Goal: Information Seeking & Learning: Find specific fact

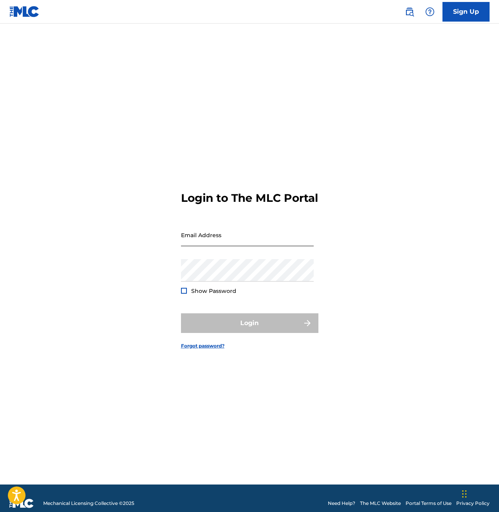
click at [240, 241] on input "Email Address" at bounding box center [247, 235] width 133 height 22
type input "[PERSON_NAME][EMAIL_ADDRESS][PERSON_NAME][DOMAIN_NAME]"
click at [329, 179] on div "Login to The MLC Portal Email Address [PERSON_NAME][EMAIL_ADDRESS][PERSON_NAME]…" at bounding box center [249, 264] width 499 height 442
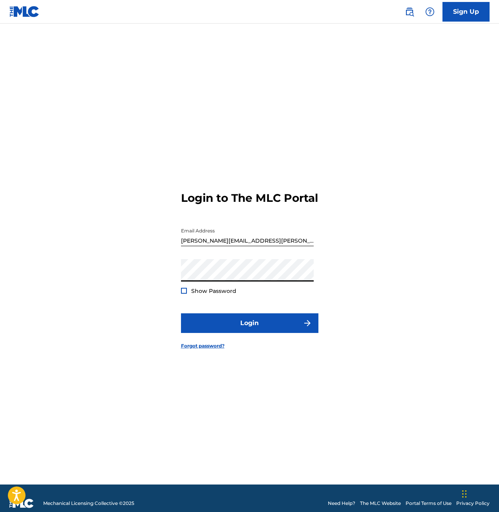
click at [181, 314] on button "Login" at bounding box center [250, 324] width 138 height 20
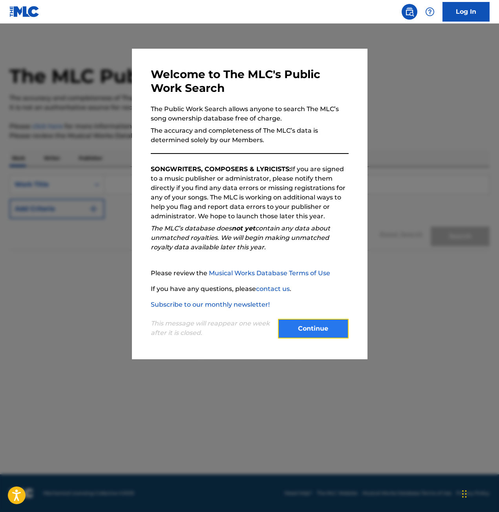
click at [303, 329] on button "Continue" at bounding box center [313, 329] width 71 height 20
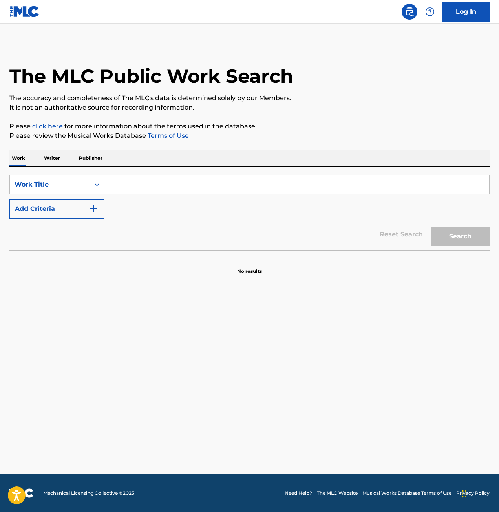
click at [145, 186] on input "Search Form" at bounding box center [297, 184] width 385 height 19
type input "don't click play"
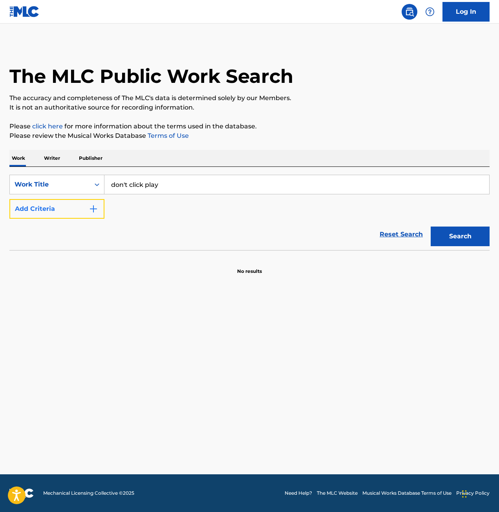
click at [69, 204] on button "Add Criteria" at bounding box center [56, 209] width 95 height 20
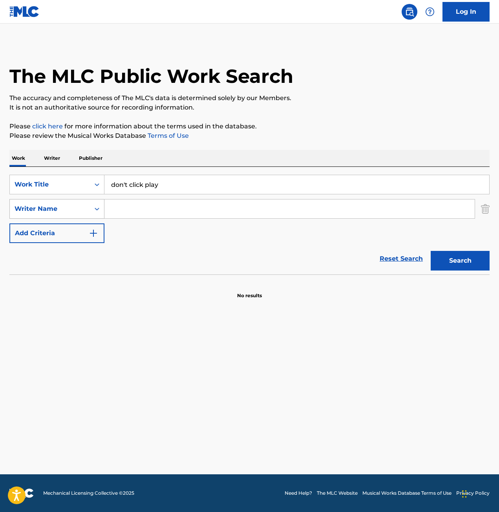
click at [77, 212] on div "Writer Name" at bounding box center [50, 208] width 71 height 9
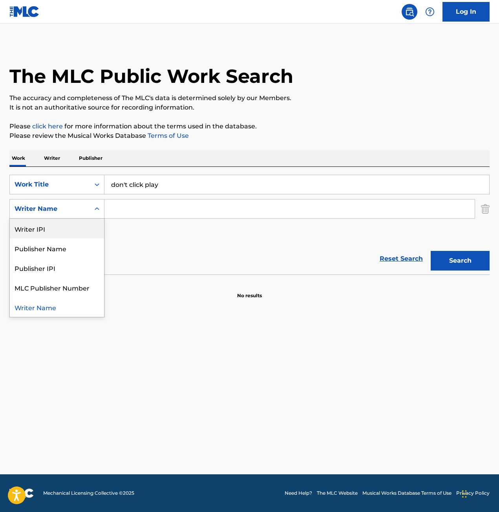
click at [141, 207] on input "Search Form" at bounding box center [290, 209] width 371 height 19
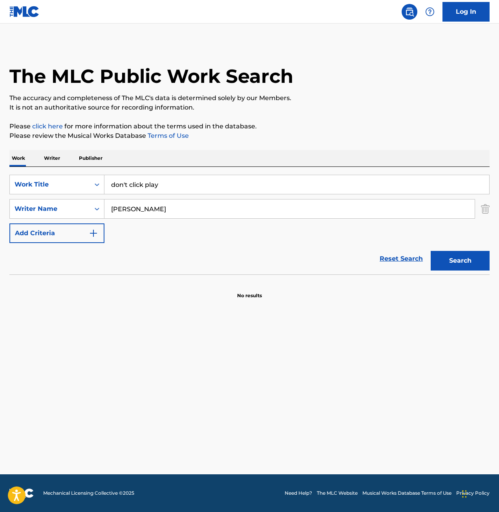
click at [146, 211] on input "ava max" at bounding box center [290, 209] width 371 height 19
type input "a"
type input "amanda koci"
click at [473, 264] on button "Search" at bounding box center [460, 261] width 59 height 20
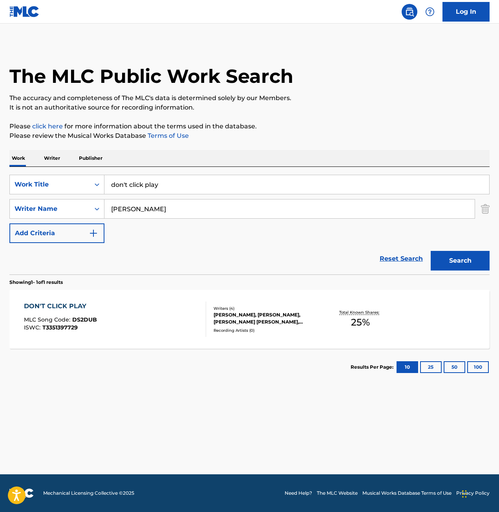
click at [131, 326] on div "DON'T CLICK PLAY MLC Song Code : DS2DUB ISWC : T3351397729" at bounding box center [115, 319] width 183 height 35
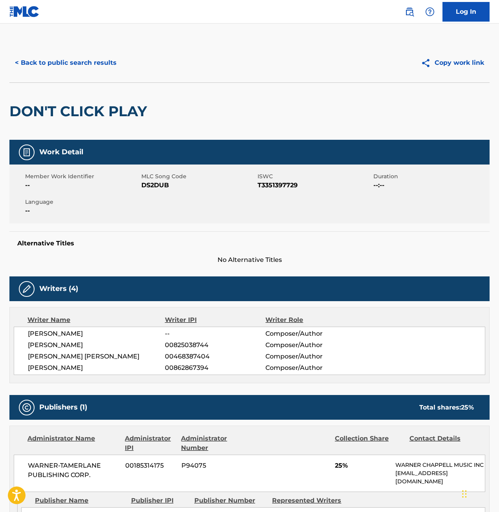
click at [299, 356] on span "Composer/Author" at bounding box center [312, 356] width 92 height 9
click at [18, 151] on div "Work Detail" at bounding box center [249, 152] width 481 height 25
click at [33, 59] on button "< Back to public search results" at bounding box center [65, 63] width 113 height 20
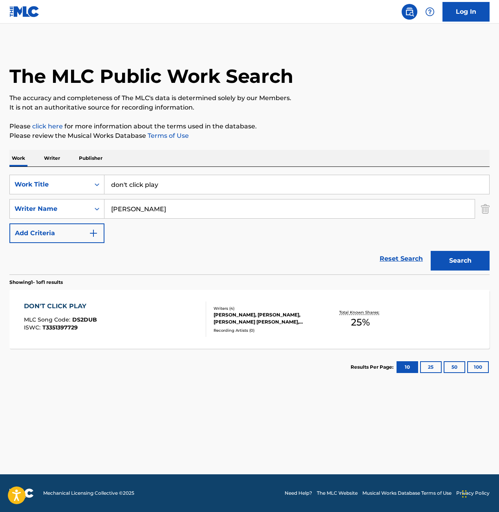
click at [165, 188] on input "don't click play" at bounding box center [297, 184] width 385 height 19
type input "d"
click at [466, 257] on div "Search" at bounding box center [458, 258] width 63 height 31
drag, startPoint x: 156, startPoint y: 211, endPoint x: -33, endPoint y: 187, distance: 191.2
click at [0, 187] on html "Accessibility Screen-Reader Guide, Feedback, and Issue Reporting | New window 0…" at bounding box center [249, 256] width 499 height 512
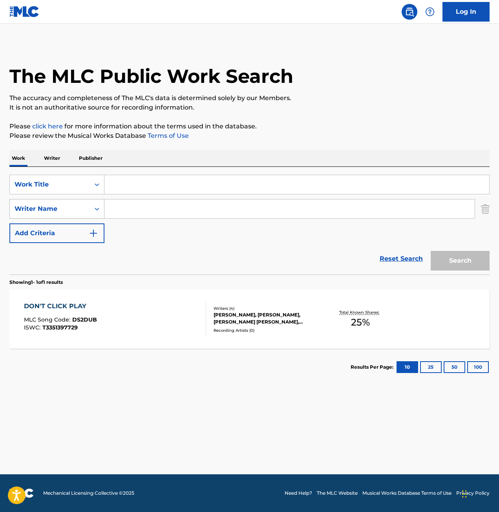
click at [88, 206] on div "Writer Name" at bounding box center [50, 209] width 80 height 15
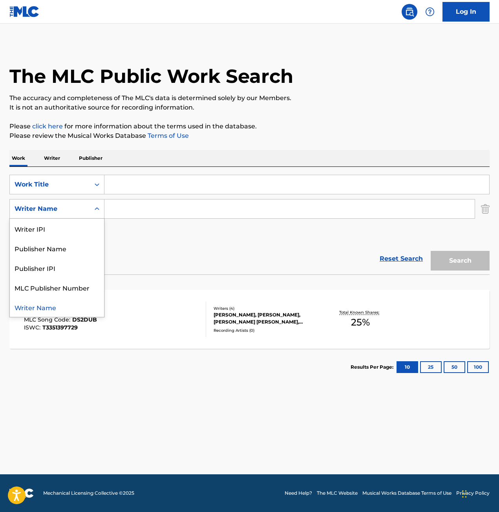
click at [219, 258] on div "Reset Search Search" at bounding box center [249, 258] width 481 height 31
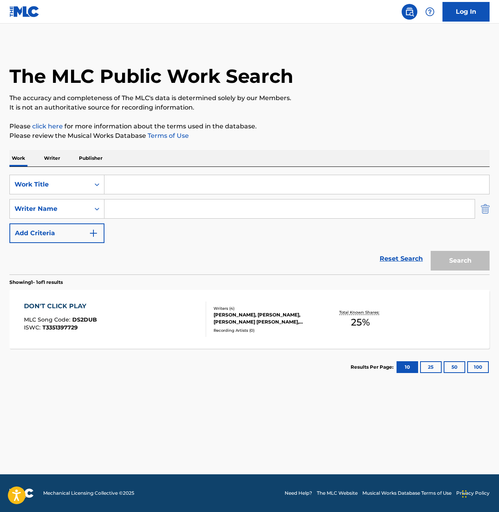
click at [482, 213] on img "Search Form" at bounding box center [485, 209] width 9 height 20
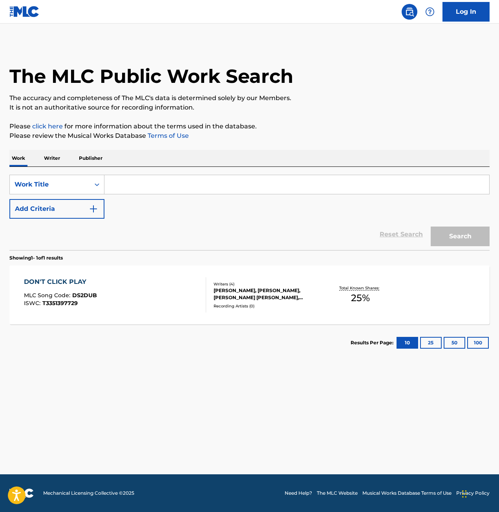
click at [217, 185] on input "Search Form" at bounding box center [297, 184] width 385 height 19
type input "amanda koci"
click at [455, 234] on button "Search" at bounding box center [460, 237] width 59 height 20
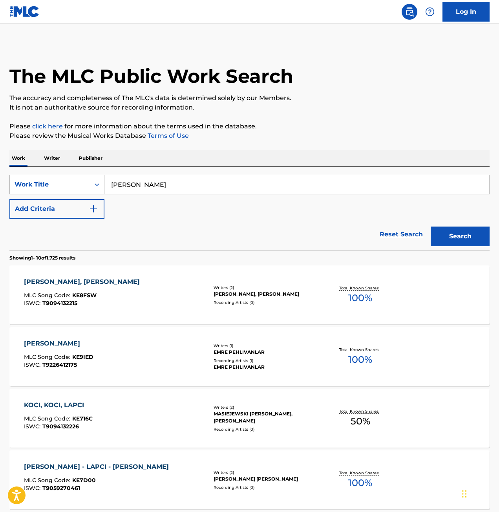
click at [82, 184] on div "Work Title" at bounding box center [50, 184] width 71 height 9
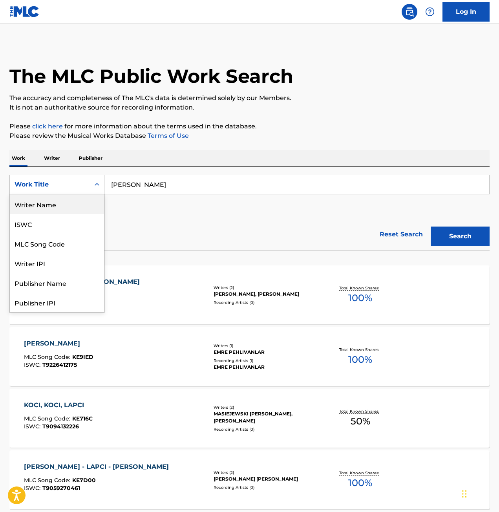
click at [48, 208] on div "Writer Name" at bounding box center [57, 205] width 94 height 20
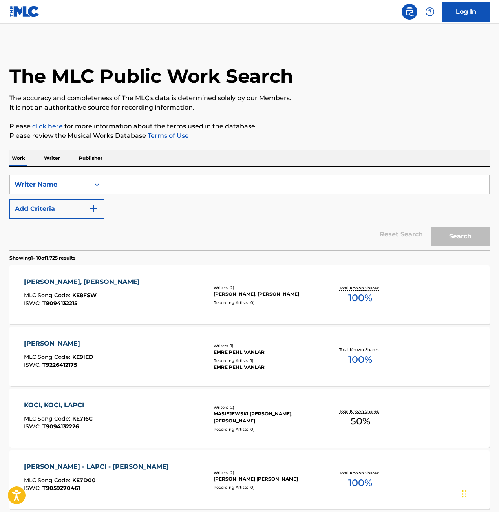
click at [229, 187] on input "Search Form" at bounding box center [297, 184] width 385 height 19
type input "don't click play"
drag, startPoint x: 169, startPoint y: 179, endPoint x: -140, endPoint y: 156, distance: 309.7
click at [0, 156] on html "Accessibility Screen-Reader Guide, Feedback, and Issue Reporting | New window 0…" at bounding box center [249, 256] width 499 height 512
type input "amanda koci"
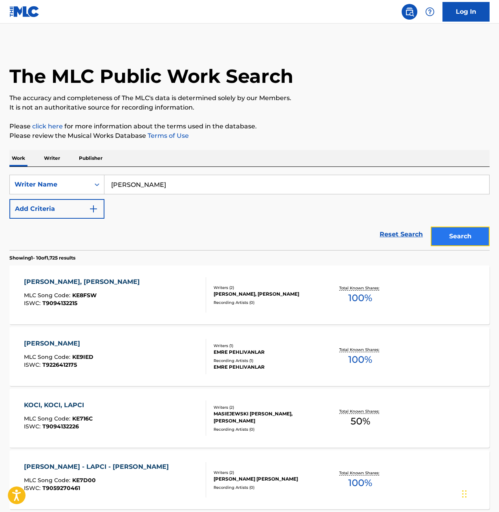
click at [464, 231] on button "Search" at bounding box center [460, 237] width 59 height 20
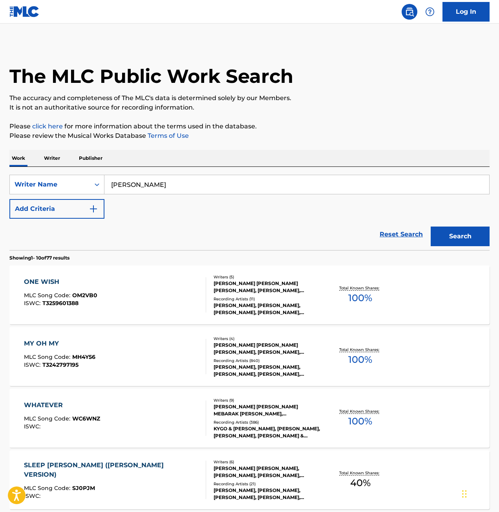
click at [122, 296] on div "ONE WISH MLC Song Code : OM2VB0 ISWC : T3259601388" at bounding box center [115, 294] width 183 height 35
click at [179, 411] on div "WHATEVER MLC Song Code : WC6WNZ ISWC :" at bounding box center [115, 418] width 183 height 35
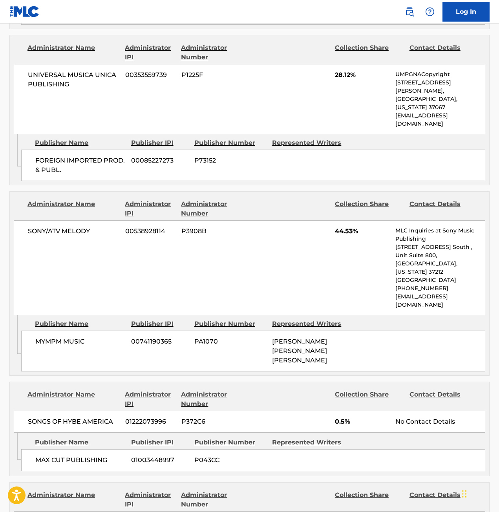
scroll to position [1218, 0]
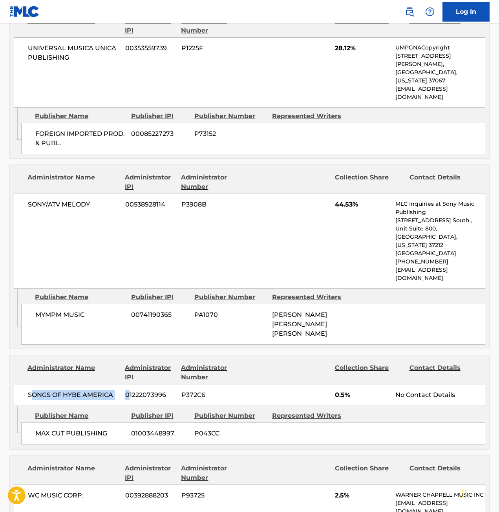
drag, startPoint x: 30, startPoint y: 308, endPoint x: 103, endPoint y: 312, distance: 73.6
click at [120, 384] on div "SONGS OF HYBE AMERICA 01222073996 P372C6 0.5% No Contact Details" at bounding box center [250, 395] width 472 height 22
click at [96, 391] on span "SONGS OF HYBE AMERICA" at bounding box center [74, 395] width 92 height 9
click at [123, 384] on div "SONGS OF HYBE AMERICA 01222073996 P372C6 0.5% No Contact Details" at bounding box center [250, 395] width 472 height 22
drag, startPoint x: 115, startPoint y: 310, endPoint x: 26, endPoint y: 304, distance: 89.0
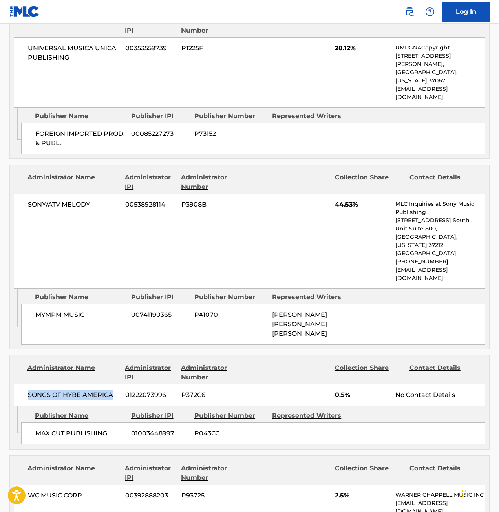
click at [26, 384] on div "SONGS OF HYBE AMERICA 01222073996 P372C6 0.5% No Contact Details" at bounding box center [250, 395] width 472 height 22
copy span "SONGS OF HYBE AMERICA"
click at [397, 423] on div "MAX CUT PUBLISHING 01003448997 P043CC" at bounding box center [253, 434] width 465 height 22
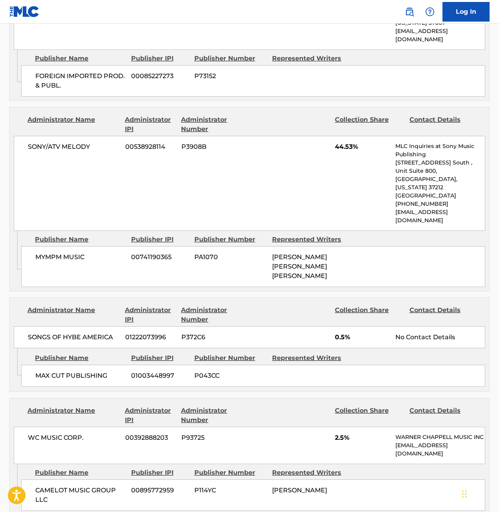
scroll to position [1297, 0]
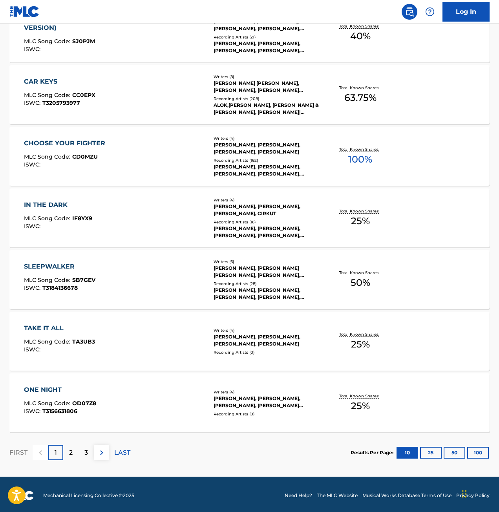
scroll to position [450, 0]
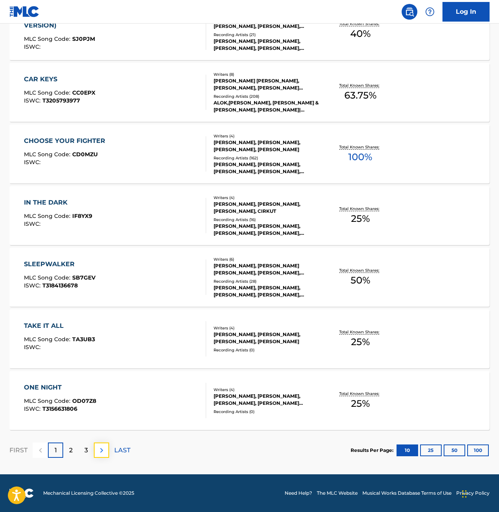
click at [98, 449] on img at bounding box center [101, 450] width 9 height 9
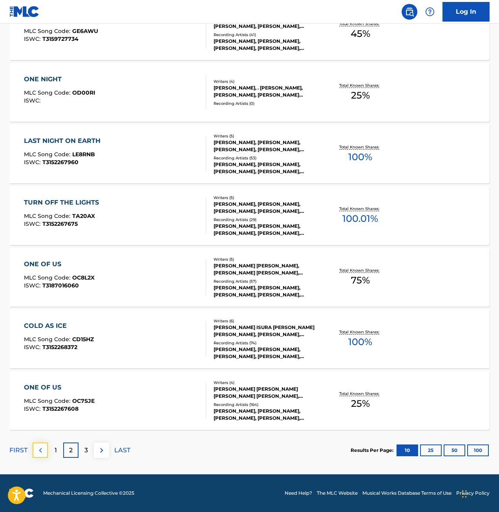
click at [42, 455] on img at bounding box center [40, 450] width 9 height 9
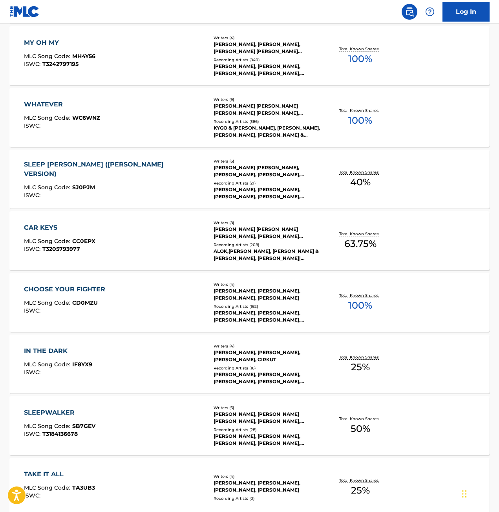
scroll to position [314, 0]
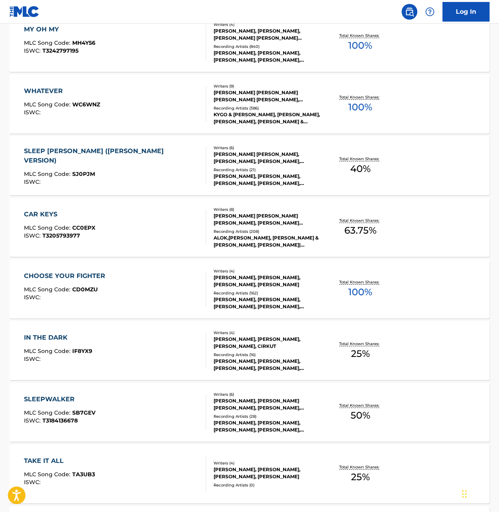
click at [147, 279] on div "CHOOSE YOUR FIGHTER MLC Song Code : CD0MZU ISWC :" at bounding box center [115, 289] width 183 height 35
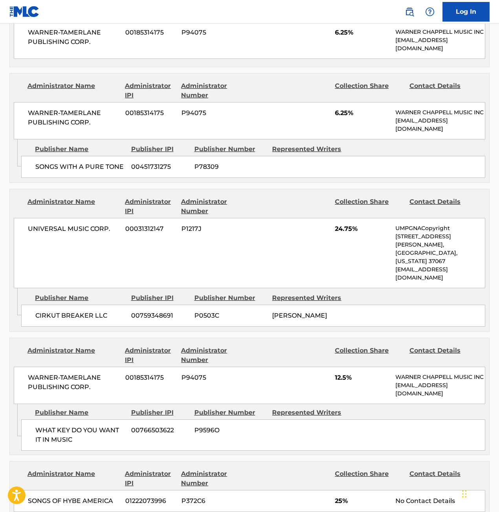
scroll to position [589, 0]
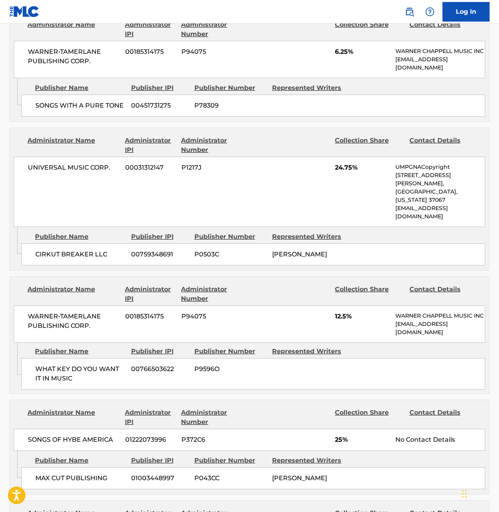
click at [246, 324] on div "WARNER-TAMERLANE PUBLISHING CORP. 00185314175 P94075 12.5% WARNER CHAPPELL MUSI…" at bounding box center [250, 324] width 472 height 37
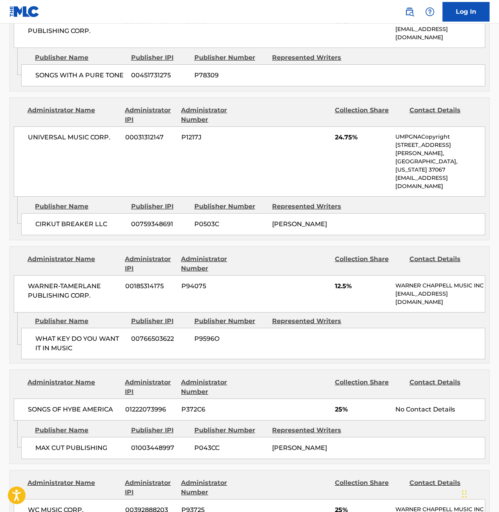
scroll to position [707, 0]
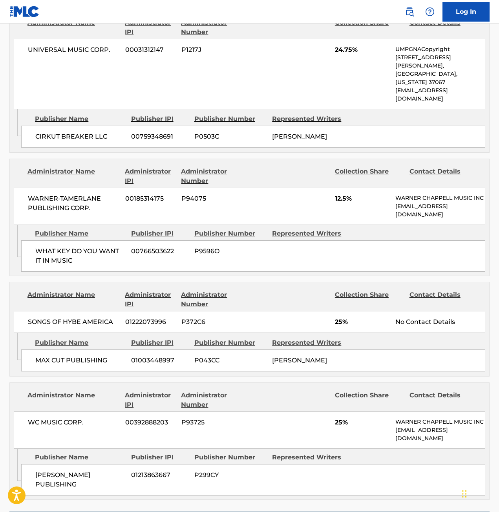
click at [436, 322] on div "No Contact Details" at bounding box center [441, 322] width 90 height 9
drag, startPoint x: 31, startPoint y: 320, endPoint x: 114, endPoint y: 321, distance: 83.3
click at [114, 321] on span "SONGS OF HYBE AMERICA" at bounding box center [74, 322] width 92 height 9
click at [124, 323] on div "SONGS OF HYBE AMERICA 01222073996 P372C6 25% No Contact Details" at bounding box center [250, 322] width 472 height 22
drag, startPoint x: 114, startPoint y: 322, endPoint x: 24, endPoint y: 323, distance: 90.4
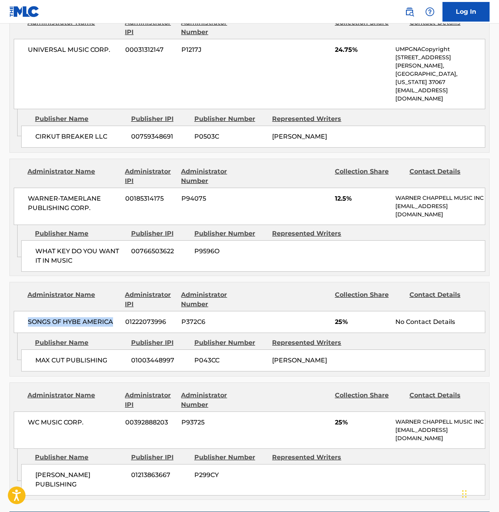
click at [24, 323] on div "SONGS OF HYBE AMERICA 01222073996 P372C6 25% No Contact Details" at bounding box center [250, 322] width 472 height 22
copy span "SONGS OF HYBE AMERICA"
